Goal: Information Seeking & Learning: Check status

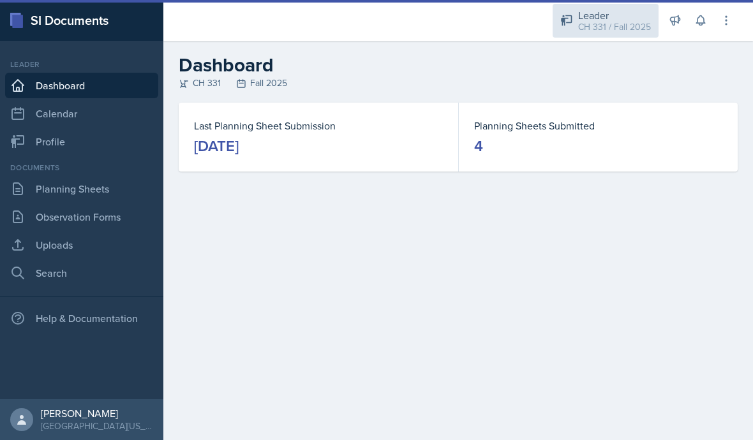
click at [612, 32] on div "CH 331 / Fall 2025" at bounding box center [614, 26] width 73 height 13
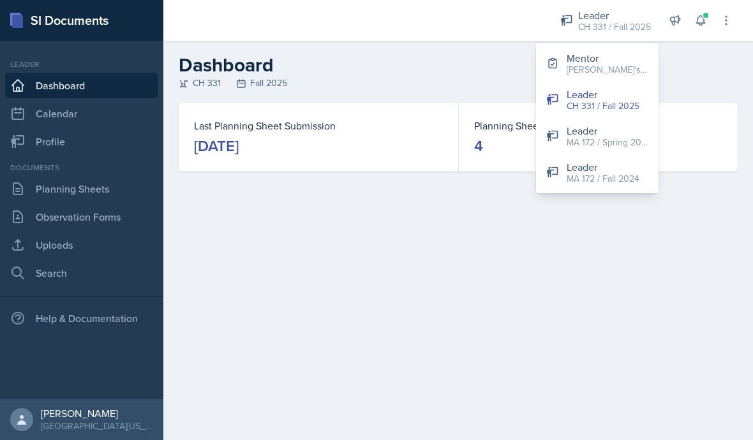
click at [594, 62] on div "Mentor" at bounding box center [608, 57] width 82 height 15
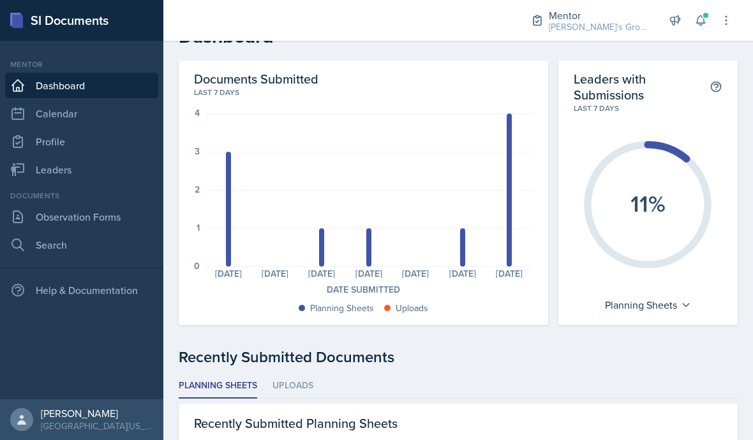
scroll to position [45, 0]
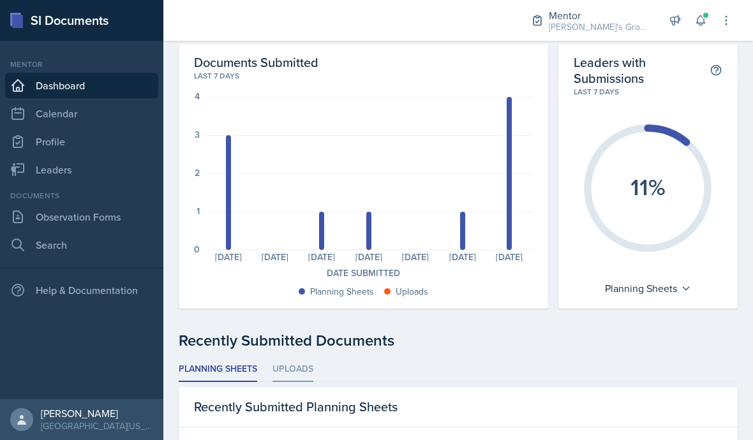
click at [304, 357] on li "Uploads" at bounding box center [293, 369] width 41 height 25
click at [232, 357] on li "Planning Sheets" at bounding box center [218, 369] width 79 height 25
click at [104, 157] on link "Leaders" at bounding box center [81, 170] width 153 height 26
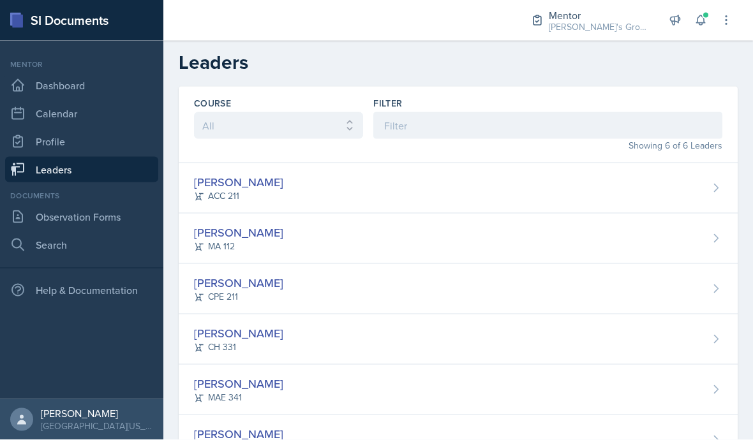
scroll to position [56, 0]
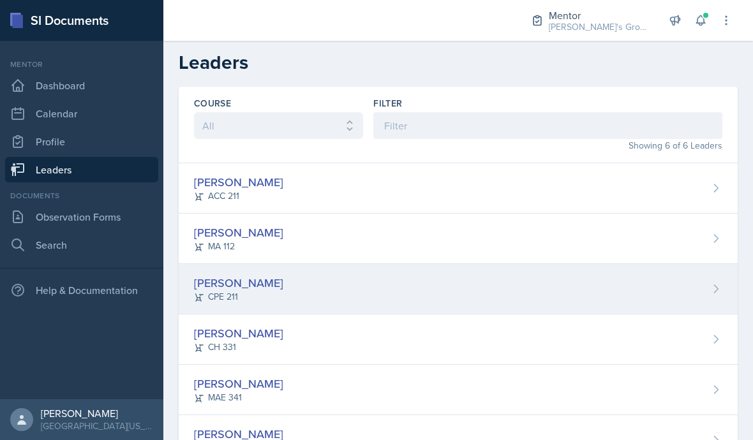
click at [666, 264] on div "[PERSON_NAME] CPE 211" at bounding box center [458, 289] width 559 height 50
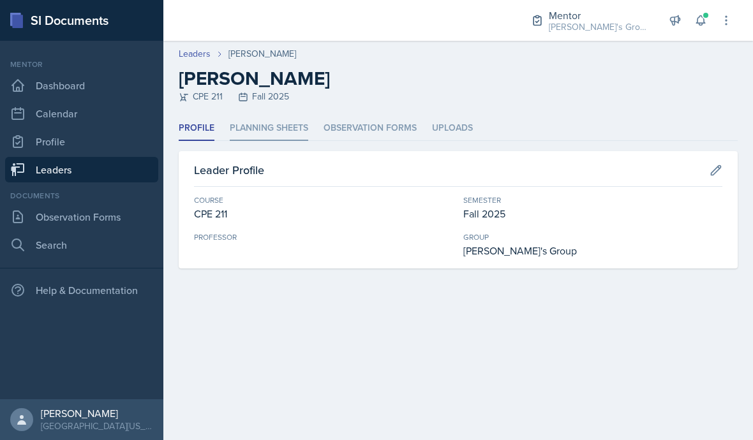
click at [285, 123] on li "Planning Sheets" at bounding box center [269, 128] width 79 height 25
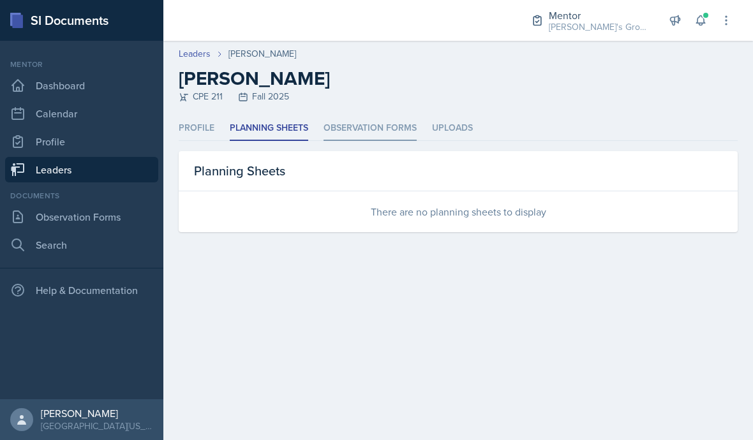
click at [394, 133] on li "Observation Forms" at bounding box center [370, 128] width 93 height 25
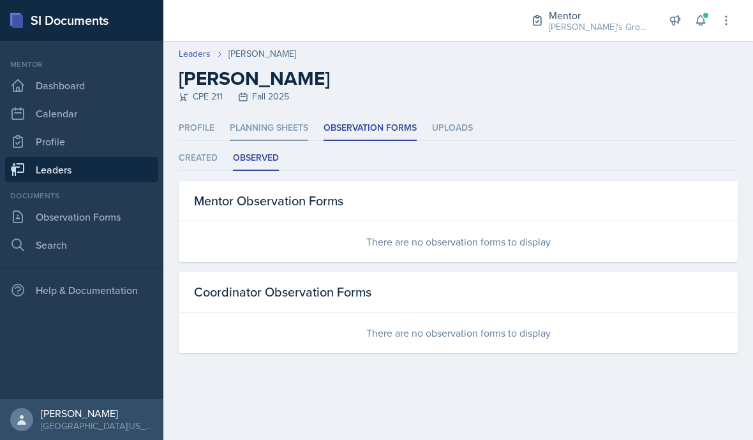
click at [278, 131] on li "Planning Sheets" at bounding box center [269, 128] width 79 height 25
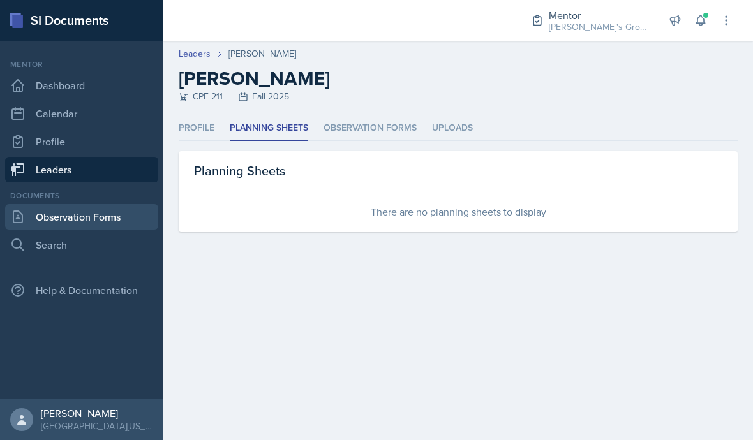
click at [133, 214] on link "Observation Forms" at bounding box center [81, 217] width 153 height 26
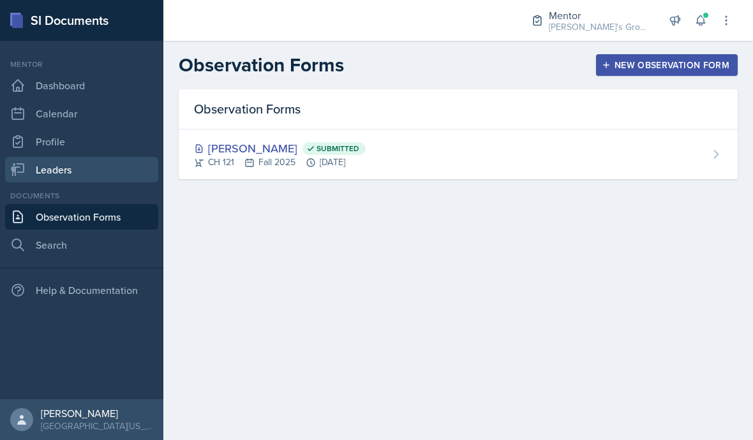
click at [128, 173] on link "Leaders" at bounding box center [81, 170] width 153 height 26
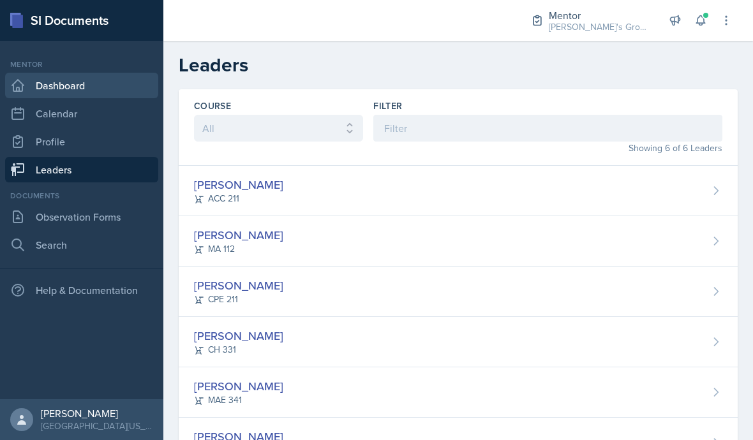
click at [126, 87] on link "Dashboard" at bounding box center [81, 86] width 153 height 26
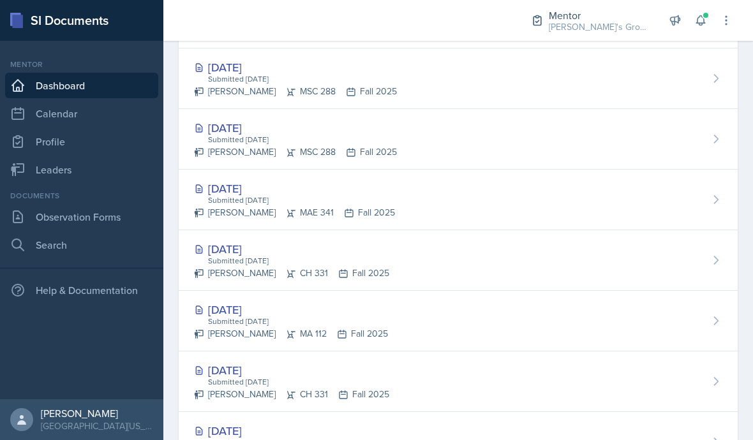
scroll to position [416, 0]
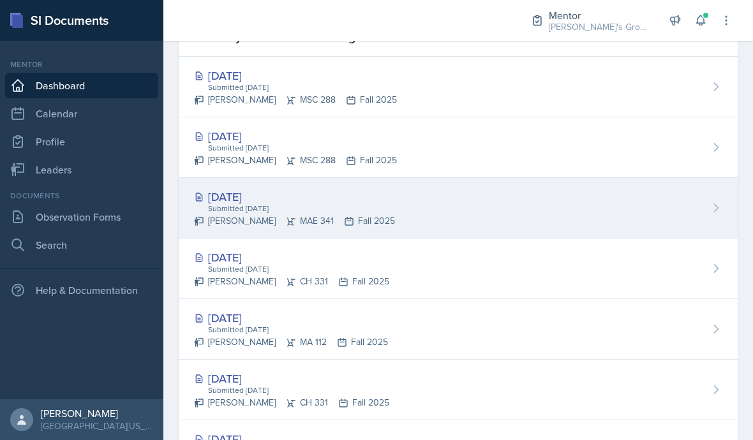
click at [271, 209] on div "Submitted [DATE]" at bounding box center [301, 208] width 188 height 11
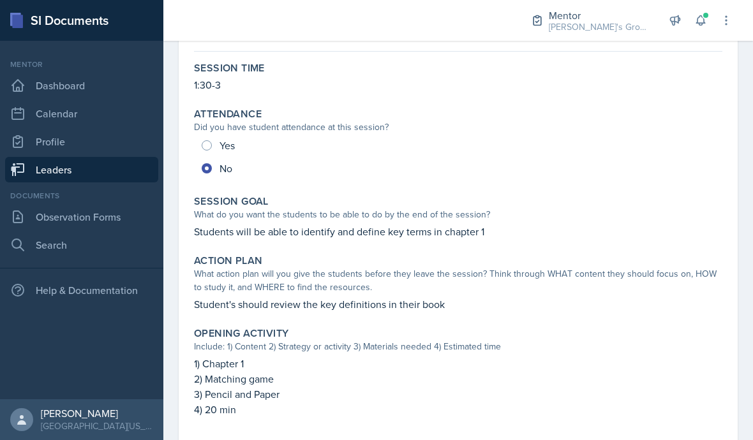
scroll to position [110, 0]
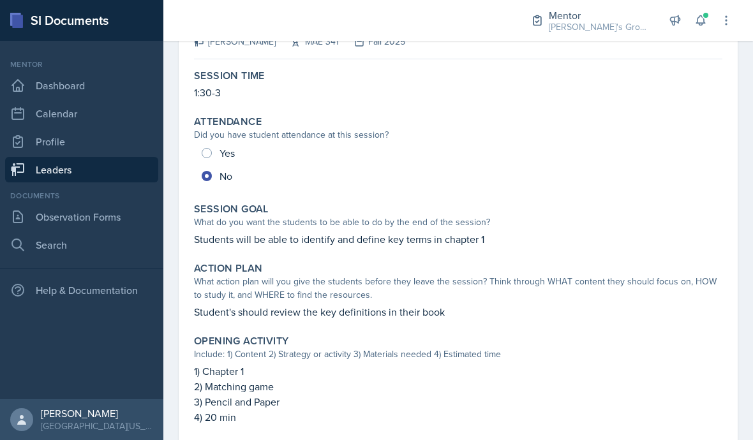
click at [142, 172] on link "Leaders" at bounding box center [81, 170] width 153 height 26
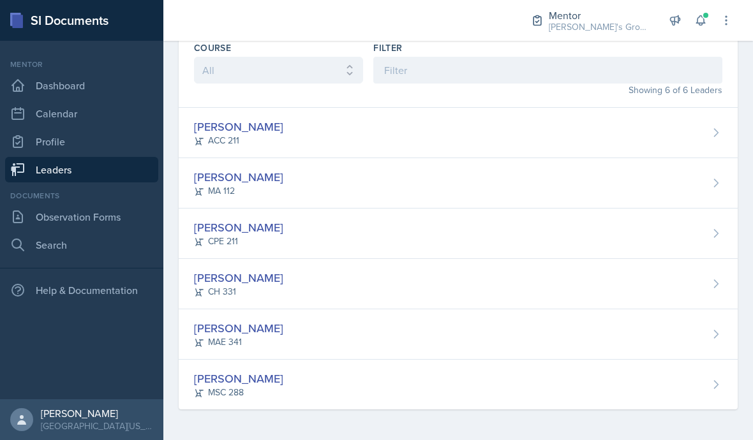
scroll to position [3, 0]
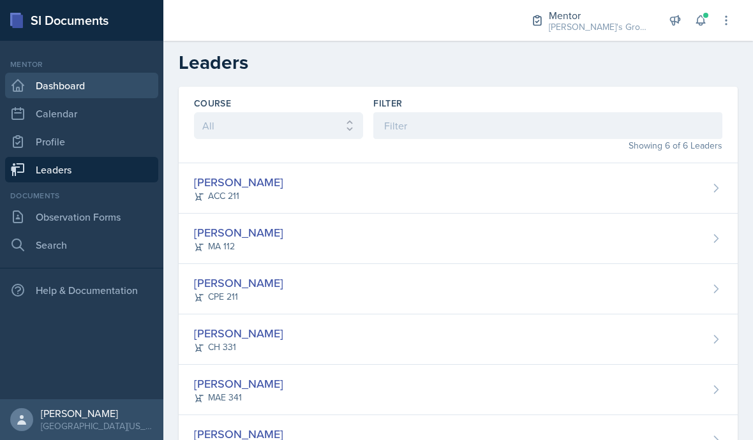
click at [121, 89] on link "Dashboard" at bounding box center [81, 86] width 153 height 26
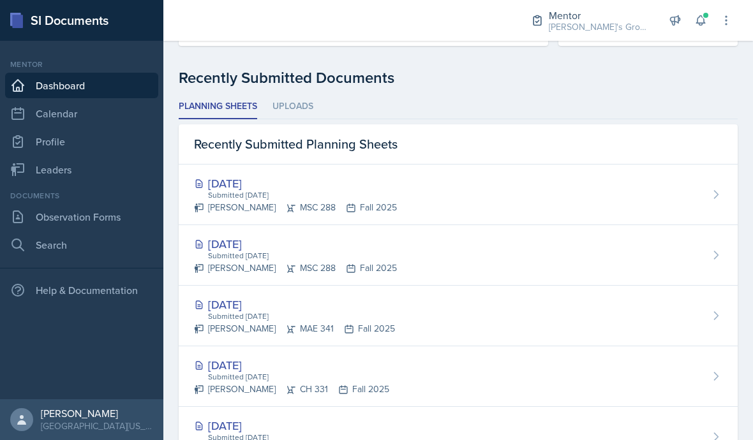
scroll to position [303, 0]
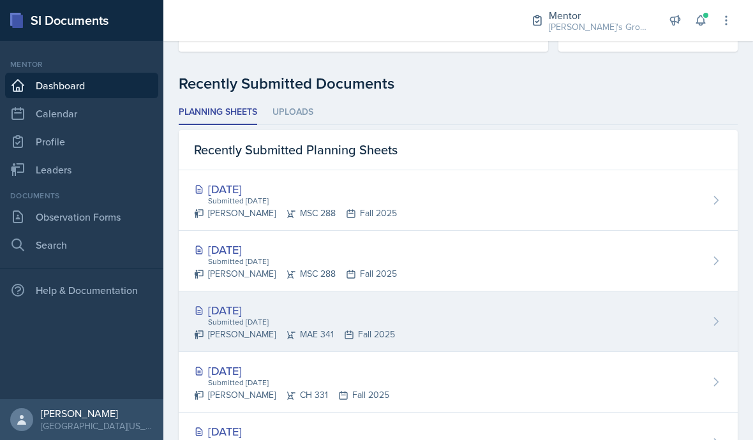
click at [272, 302] on div "[DATE]" at bounding box center [294, 310] width 201 height 17
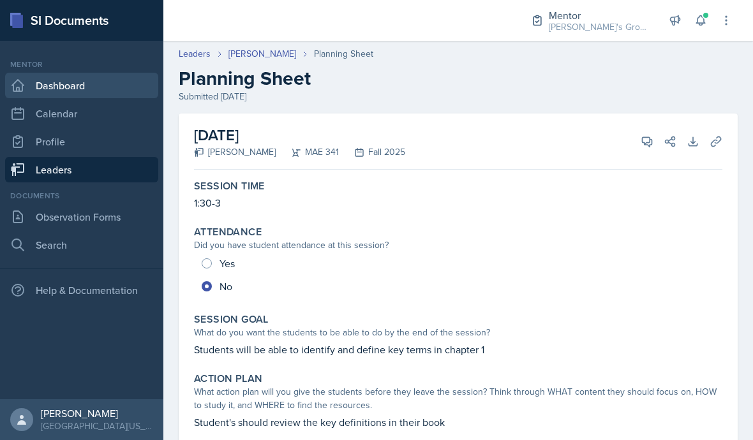
click at [117, 94] on link "Dashboard" at bounding box center [81, 86] width 153 height 26
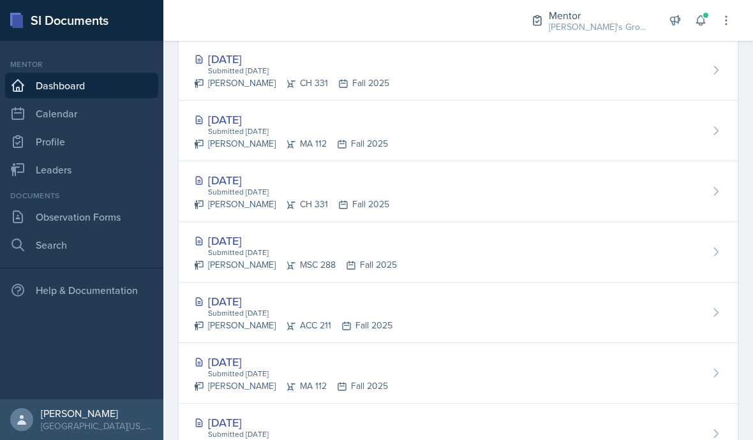
scroll to position [613, 0]
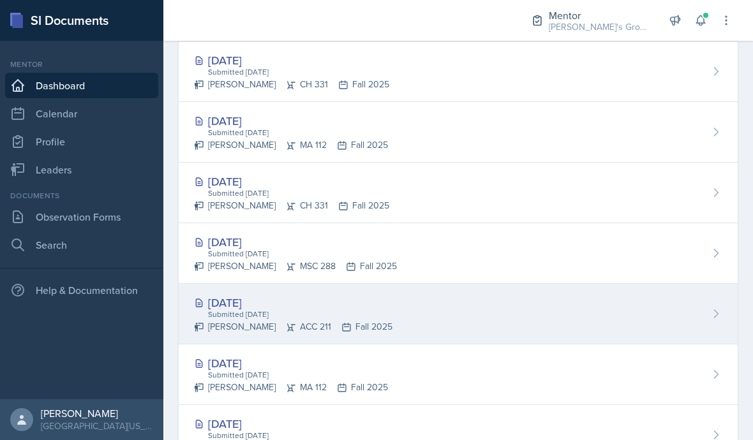
click at [280, 304] on div "[DATE]" at bounding box center [293, 302] width 199 height 17
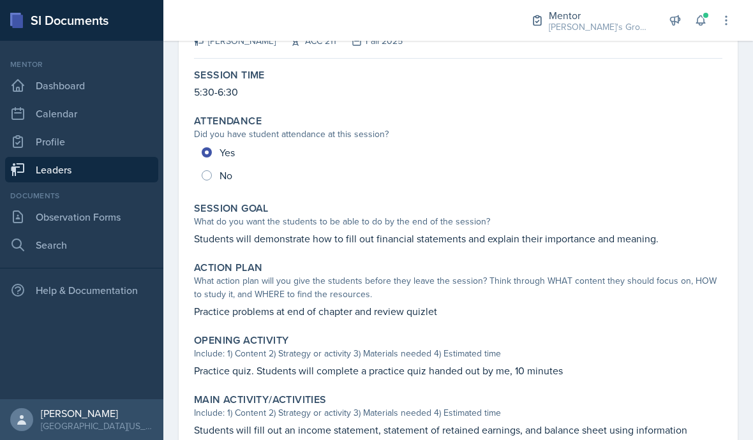
scroll to position [112, 0]
